Goal: Understand process/instructions: Learn how to perform a task or action

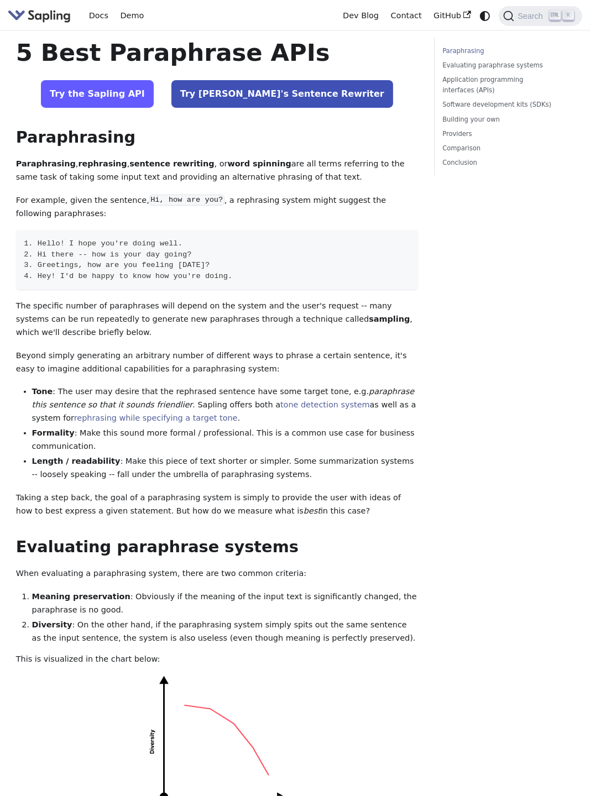
click at [136, 97] on link "Try the Sapling API" at bounding box center [97, 94] width 113 height 28
